Goal: Download file/media

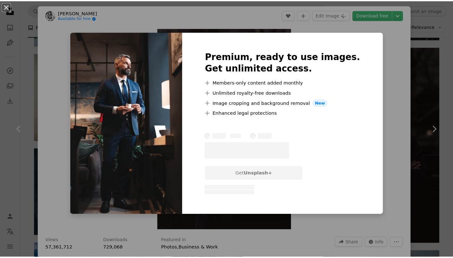
scroll to position [1361, 0]
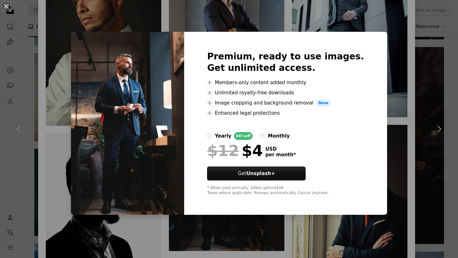
click at [365, 63] on div "Premium, ready to use images. Get unlimited access. A plus sign Members-only co…" at bounding box center [285, 123] width 203 height 183
click at [376, 62] on div "An X shape Premium, ready to use images. Get unlimited access. A plus sign Memb…" at bounding box center [229, 129] width 458 height 258
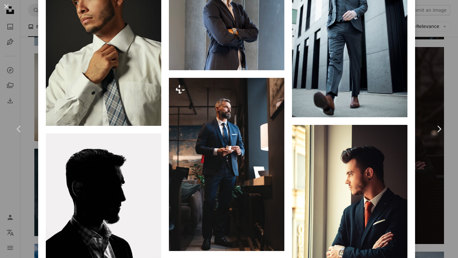
click at [430, 80] on div "An X shape Chevron left Chevron right [PERSON_NAME] Available for hire A checkm…" at bounding box center [229, 129] width 458 height 258
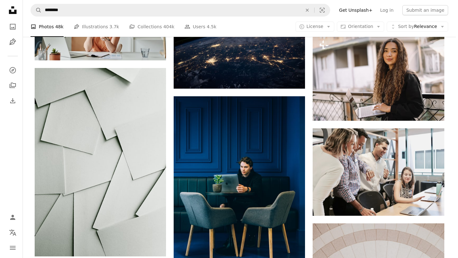
scroll to position [8800, 0]
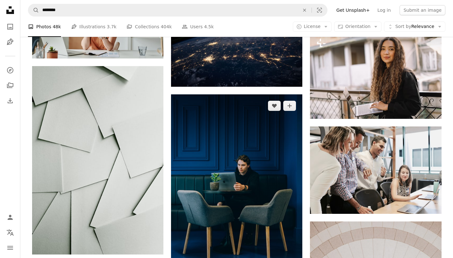
click at [225, 183] on img at bounding box center [236, 192] width 131 height 197
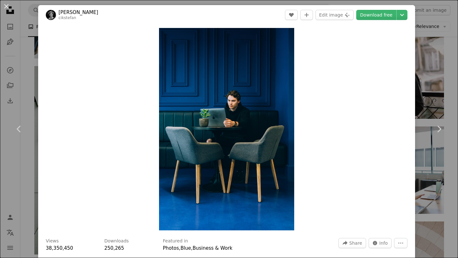
click at [362, 38] on div "Zoom in" at bounding box center [226, 129] width 377 height 209
click at [366, 53] on div "Zoom in" at bounding box center [226, 129] width 377 height 209
click at [419, 86] on div "An X shape Chevron left Chevron right [PERSON_NAME] cikstefan A heart A plus si…" at bounding box center [229, 129] width 458 height 258
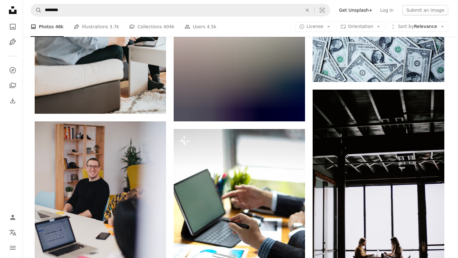
scroll to position [11016, 0]
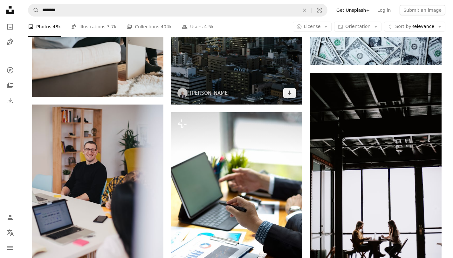
click at [230, 70] on img at bounding box center [236, 6] width 131 height 197
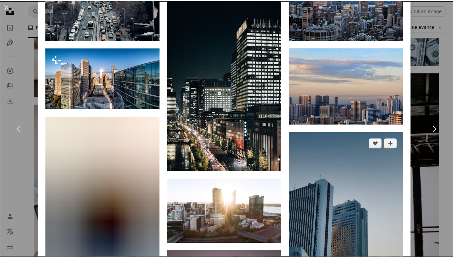
scroll to position [1654, 0]
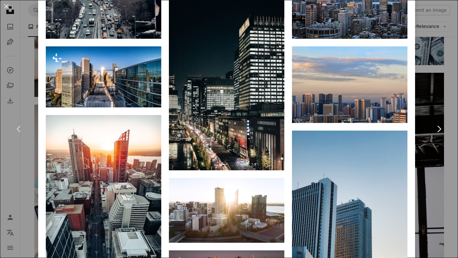
click at [418, 79] on div "An X shape Chevron left Chevron right [PERSON_NAME] ryoji__iwata A heart A plus…" at bounding box center [229, 129] width 458 height 258
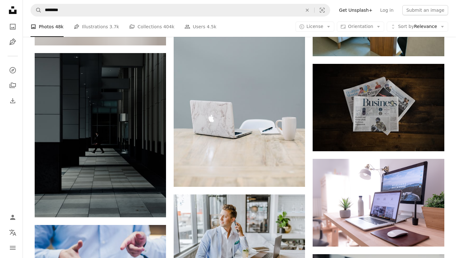
scroll to position [13507, 0]
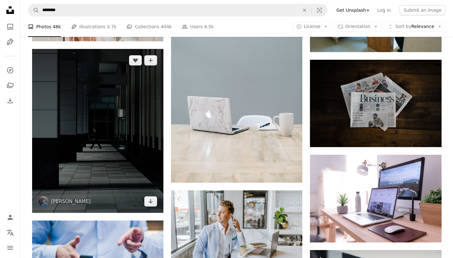
click at [120, 173] on img at bounding box center [97, 131] width 131 height 164
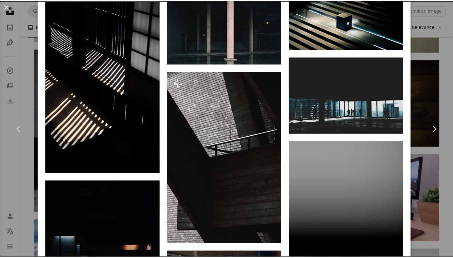
scroll to position [1700, 0]
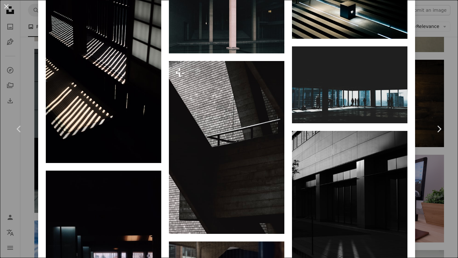
click at [427, 79] on div "An X shape Chevron left Chevron right [PERSON_NAME] A heart A plus sign Edit im…" at bounding box center [229, 129] width 458 height 258
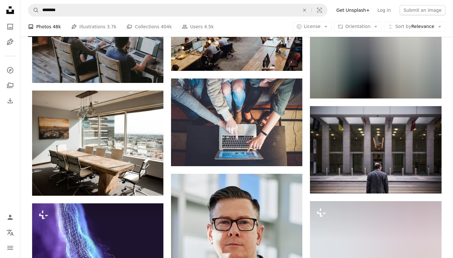
scroll to position [17255, 0]
